Goal: Find contact information: Find contact information

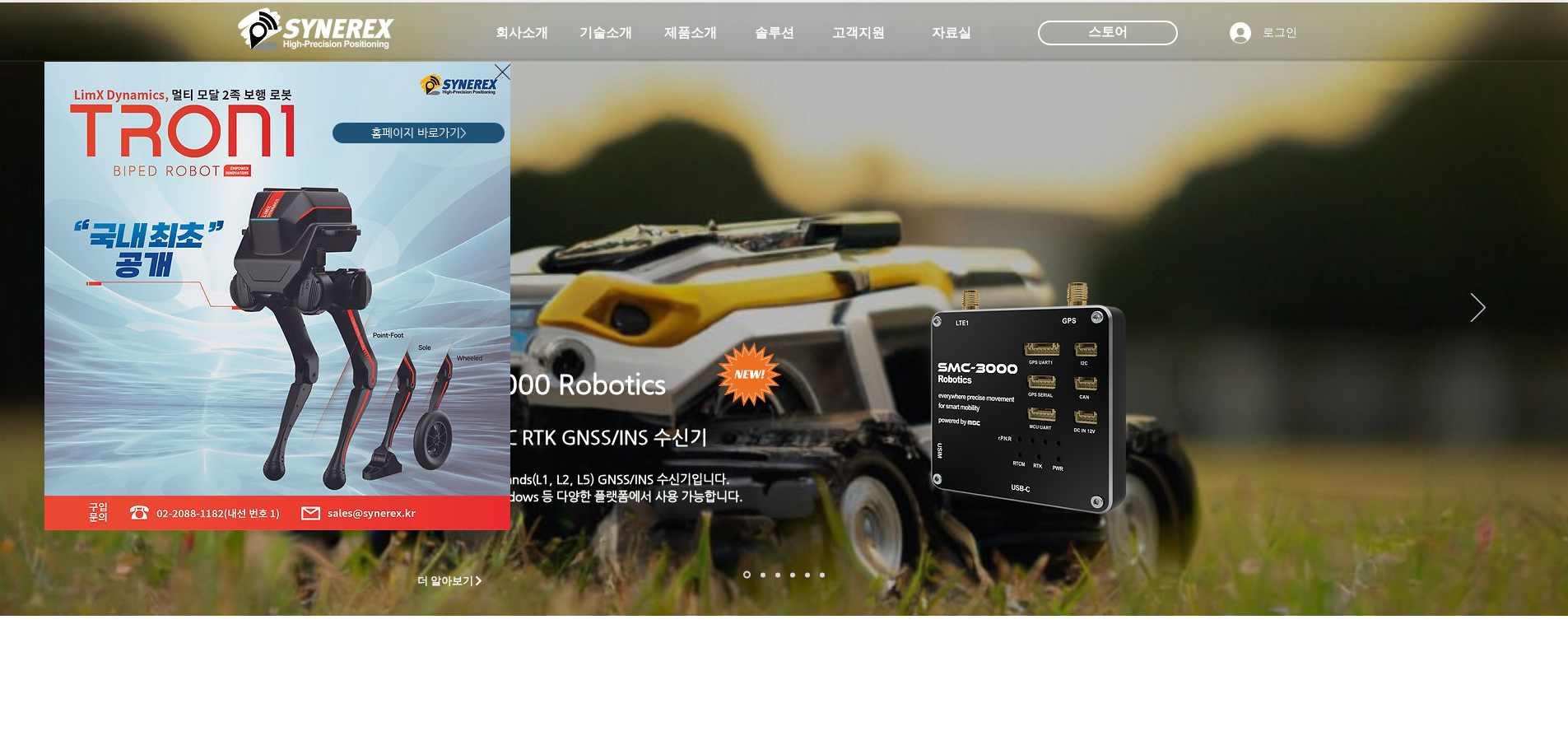
click at [500, 67] on icon "사이트로 돌아가기" at bounding box center [502, 72] width 16 height 20
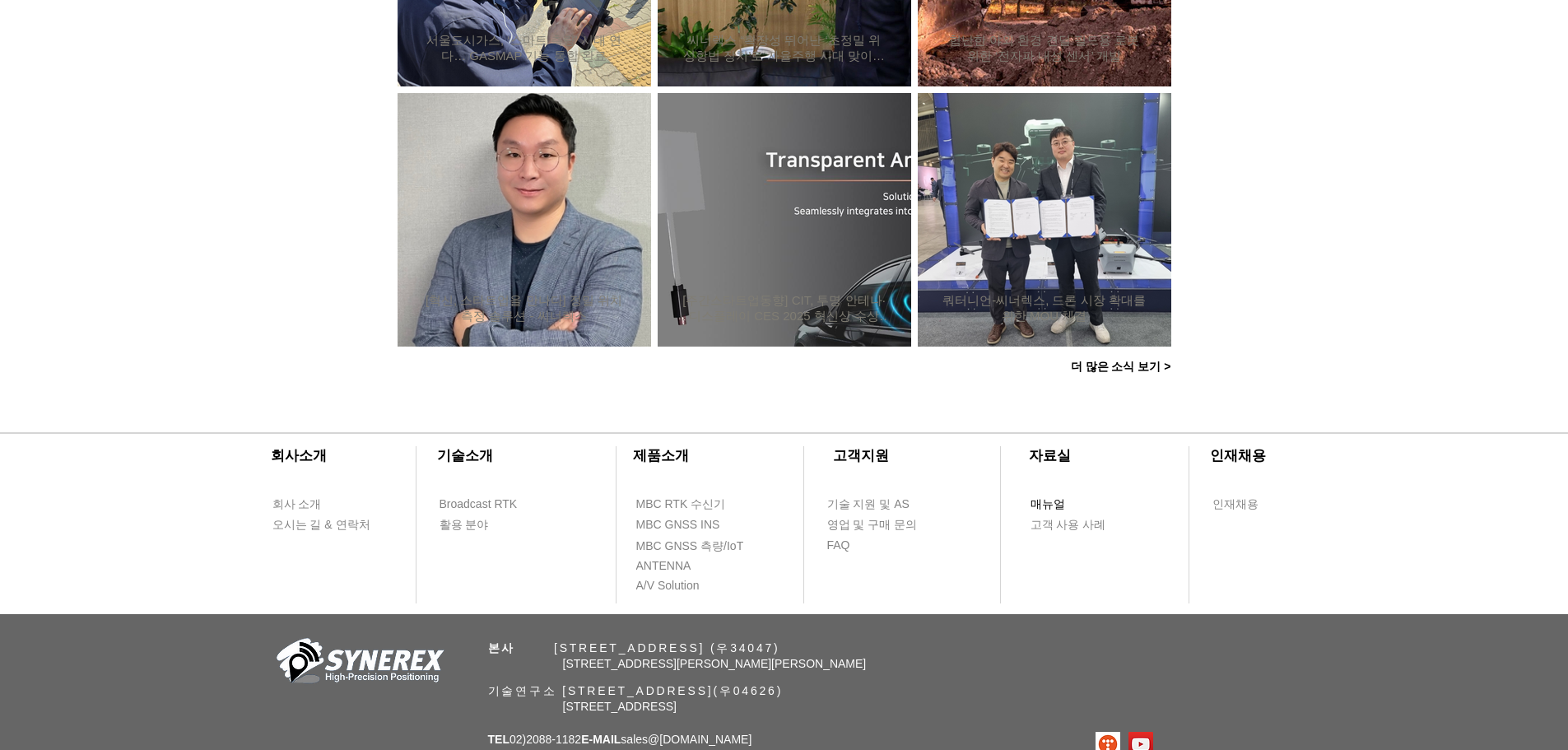
scroll to position [1587, 0]
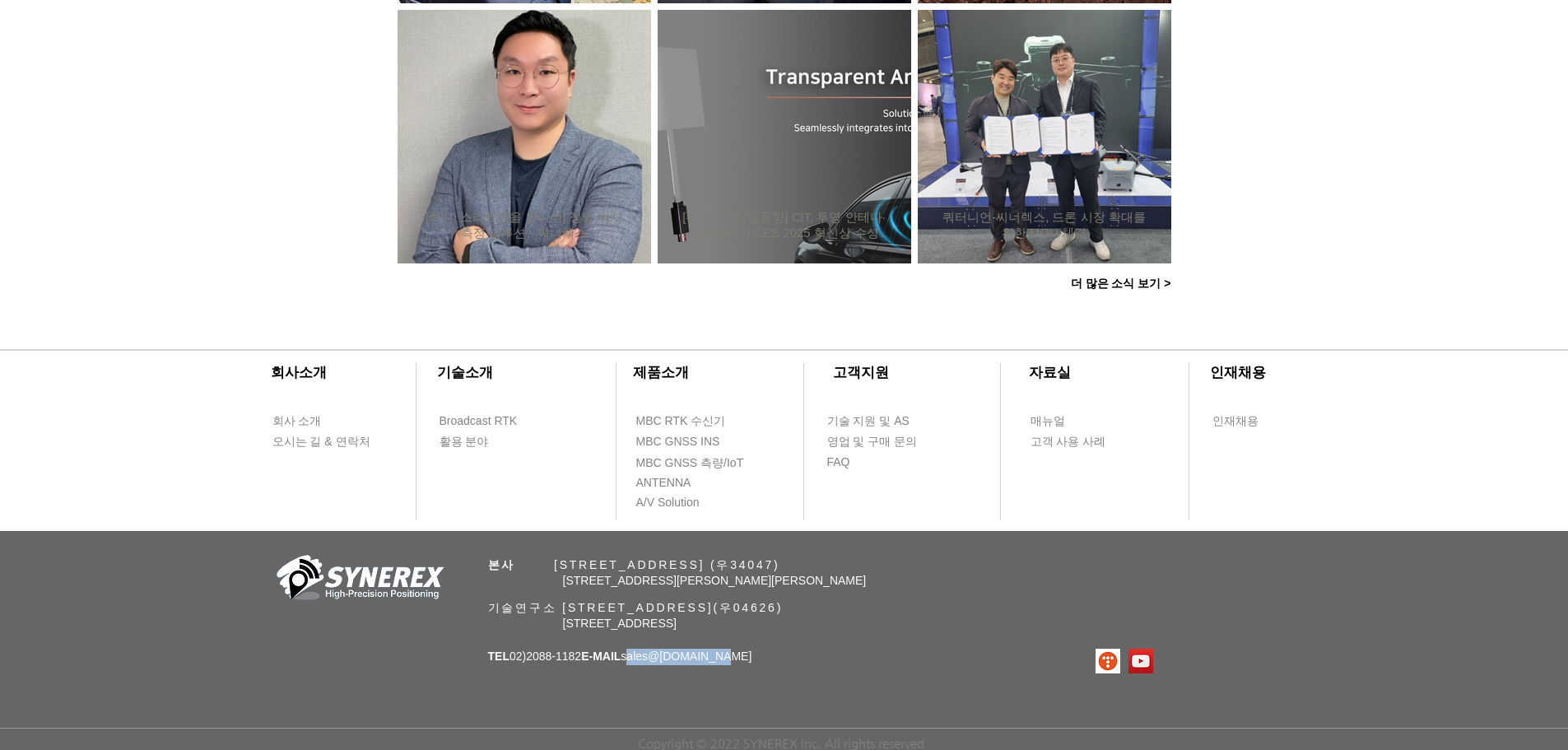
drag, startPoint x: 745, startPoint y: 653, endPoint x: 649, endPoint y: 659, distance: 96.2
click at [649, 659] on p "TEL 02)2088-1182 E-MAIL sales @synerex.kr" at bounding box center [620, 657] width 264 height 17
copy span "sales @synerex.kr"
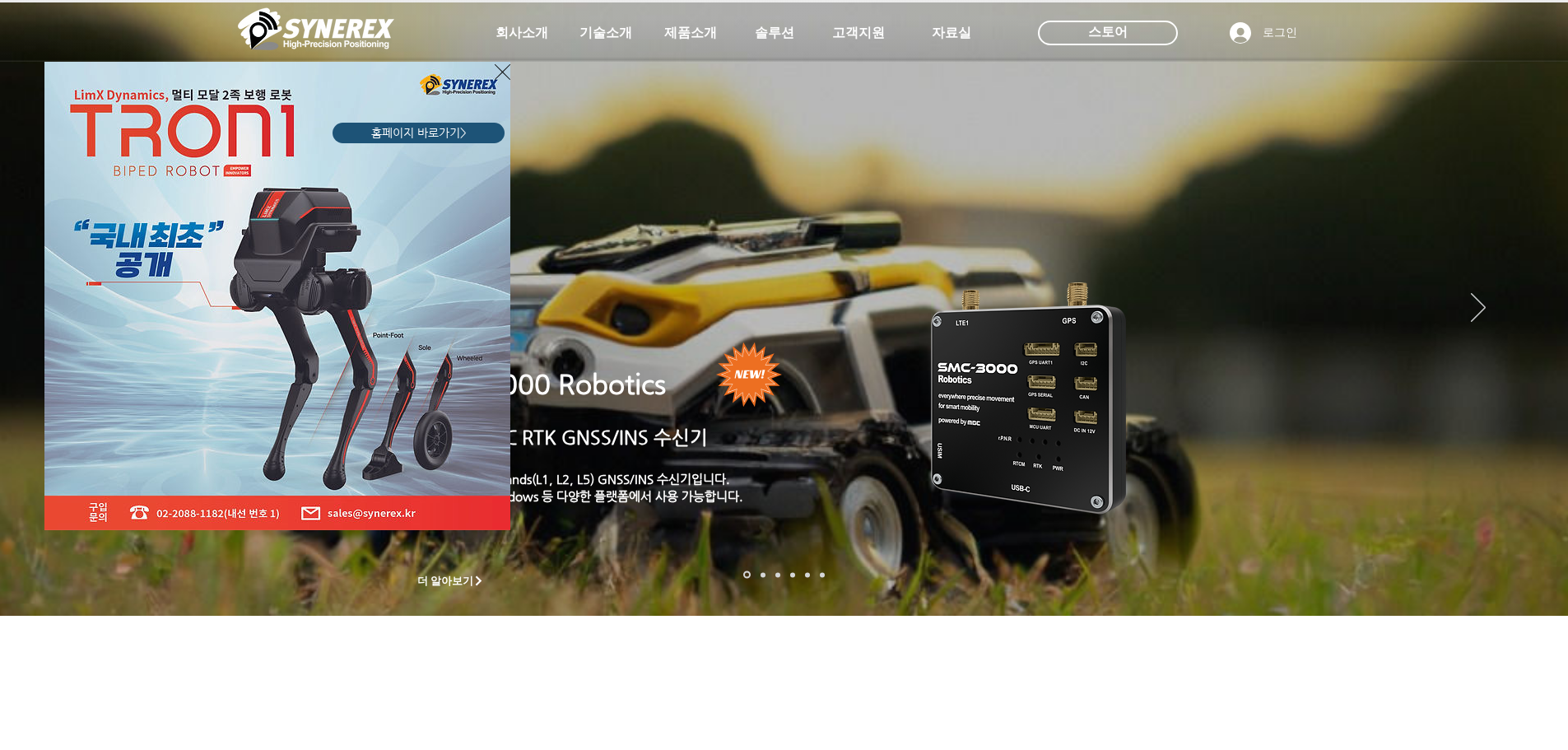
click at [1567, 266] on html "top of page 메인 콘텐츠로 건너뛰기 초고정밀 위치정보 솔루션 Broadcast RTK #comp-kyq9tmhv svg [data-c…" at bounding box center [784, 375] width 1568 height 750
click at [1529, 274] on div "LimX Dinamics" at bounding box center [784, 375] width 1568 height 750
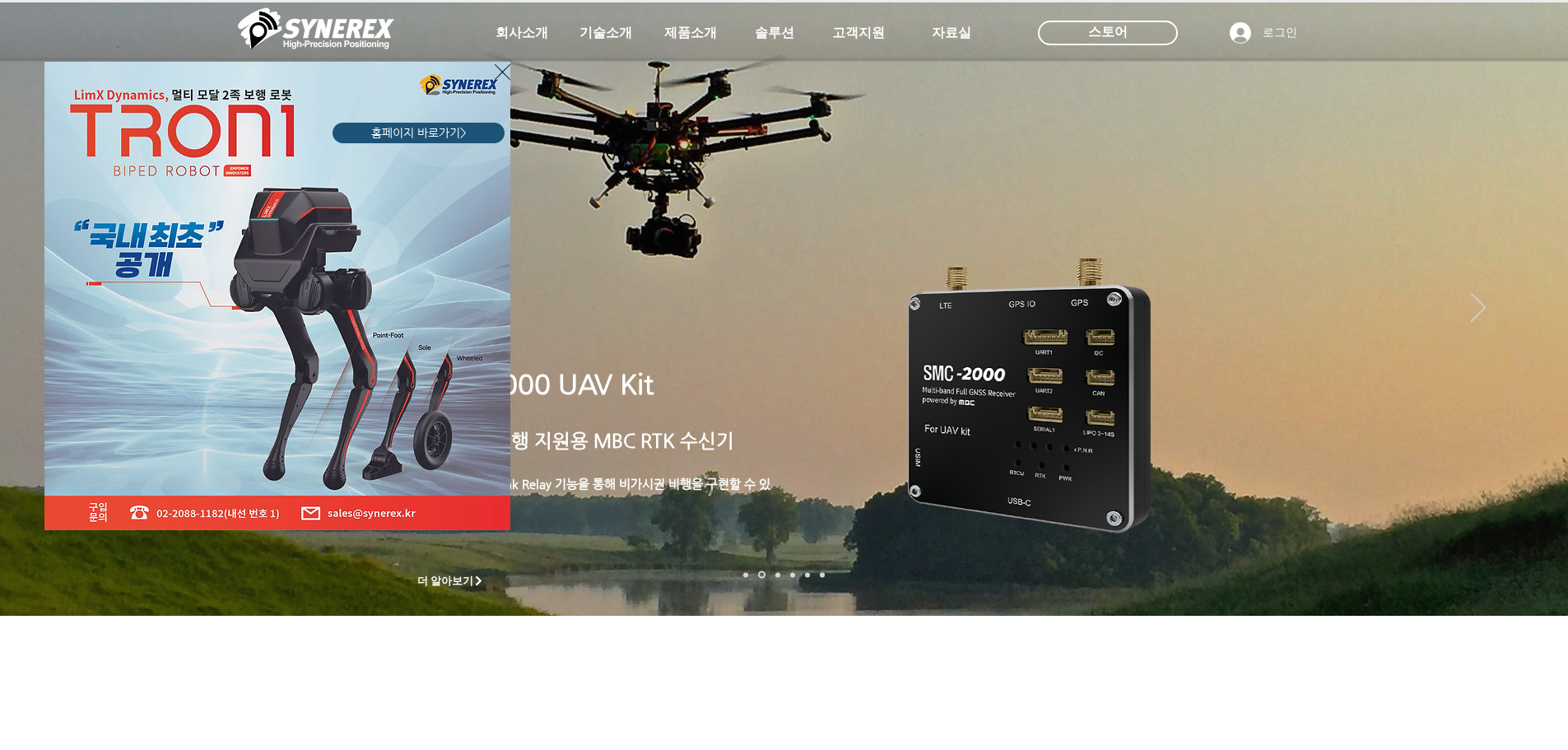
click at [500, 75] on icon "사이트로 돌아가기" at bounding box center [502, 72] width 16 height 20
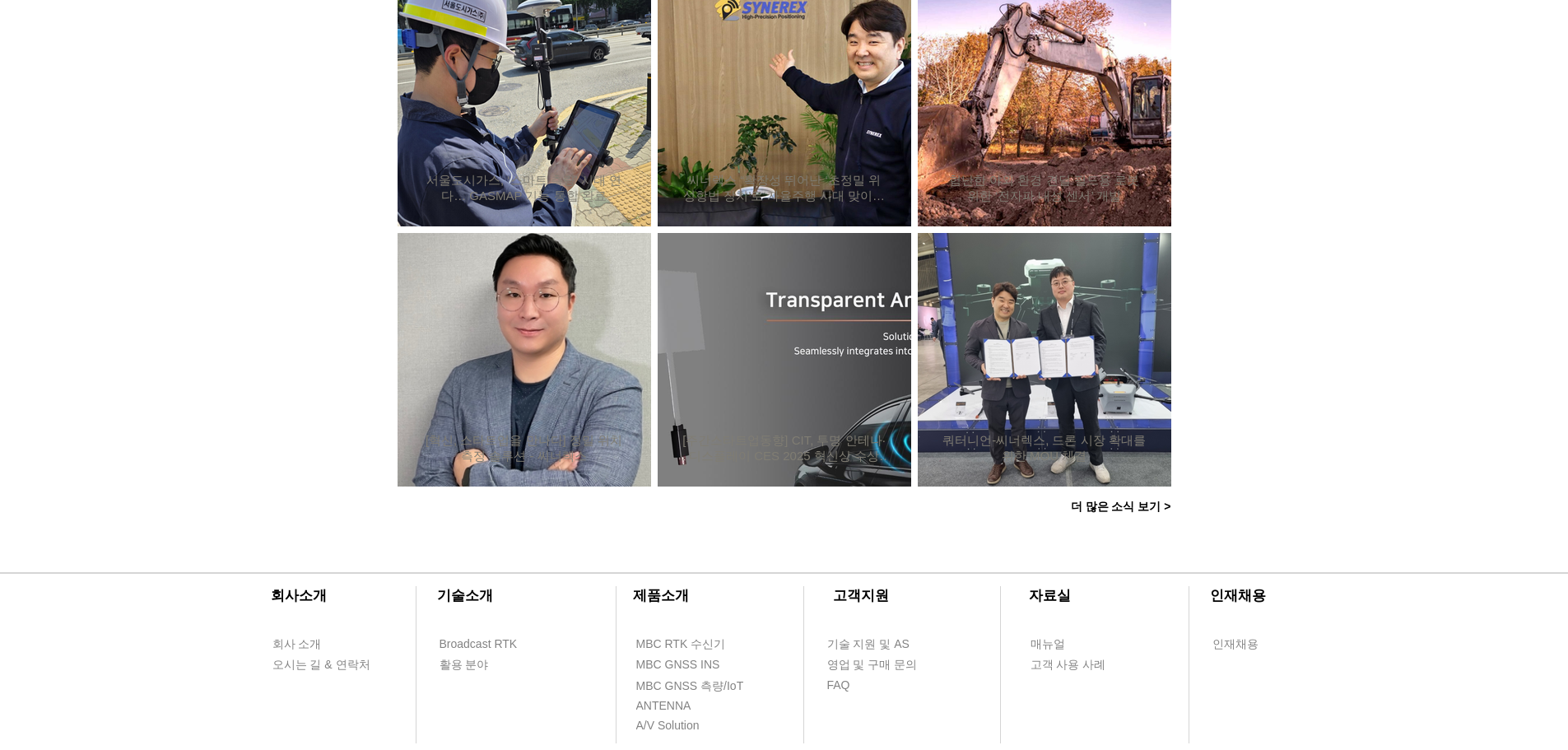
scroll to position [1419, 0]
